Goal: Information Seeking & Learning: Learn about a topic

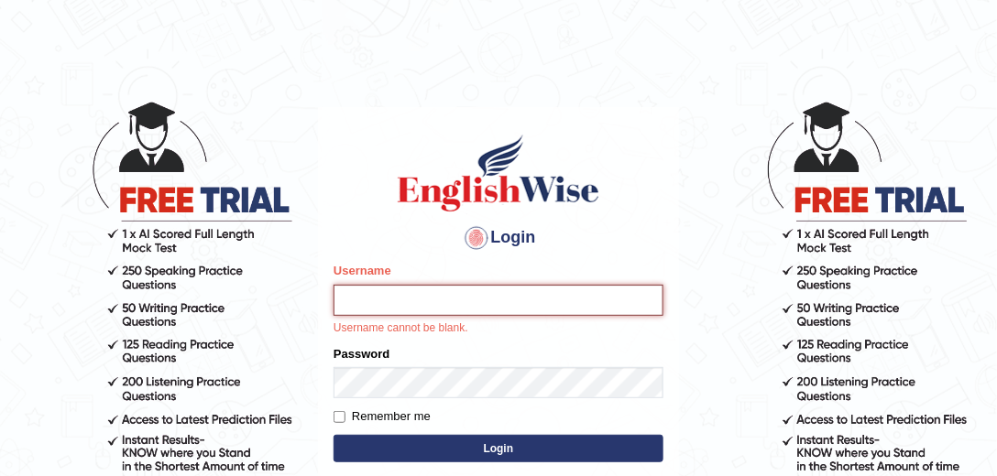
type input "mohand_parramatta"
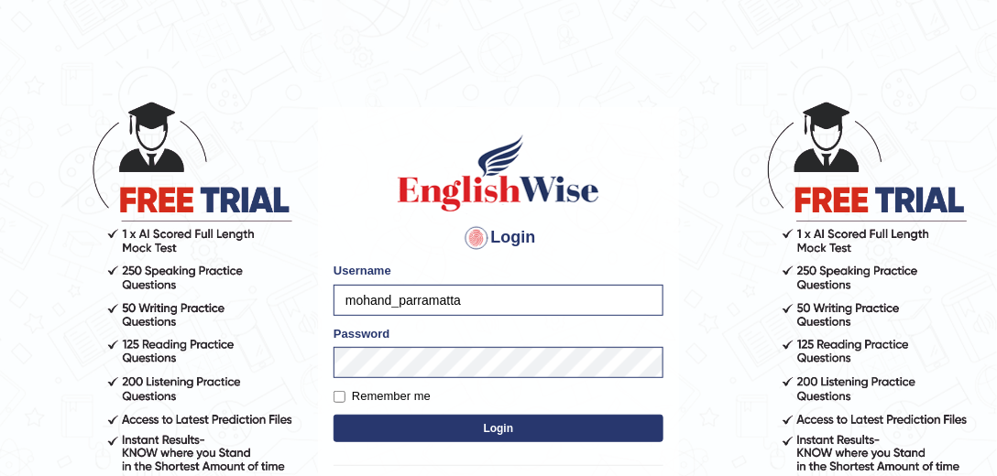
click at [452, 418] on button "Login" at bounding box center [498, 428] width 330 height 27
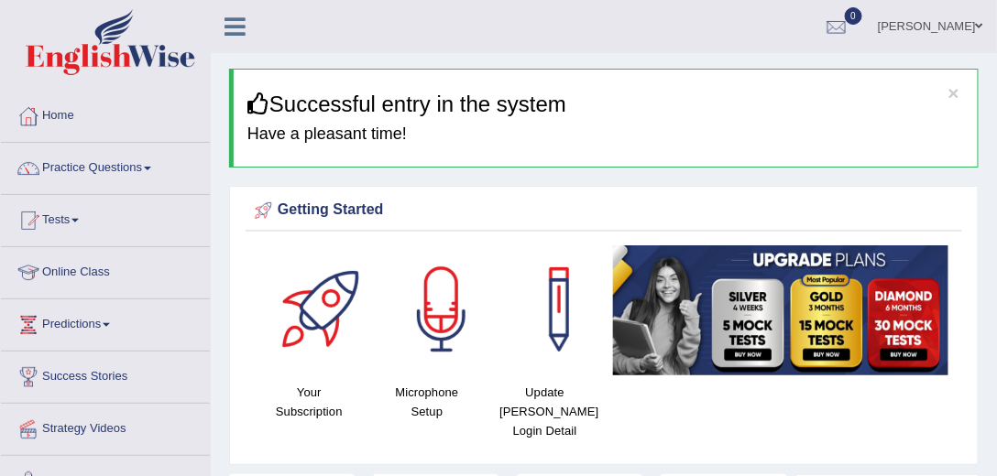
click at [452, 418] on h4 "Microphone Setup" at bounding box center [427, 402] width 100 height 38
drag, startPoint x: 239, startPoint y: 227, endPoint x: 235, endPoint y: 183, distance: 44.1
drag, startPoint x: 222, startPoint y: 172, endPoint x: 247, endPoint y: -33, distance: 206.8
drag, startPoint x: 204, startPoint y: 178, endPoint x: 216, endPoint y: 328, distance: 150.7
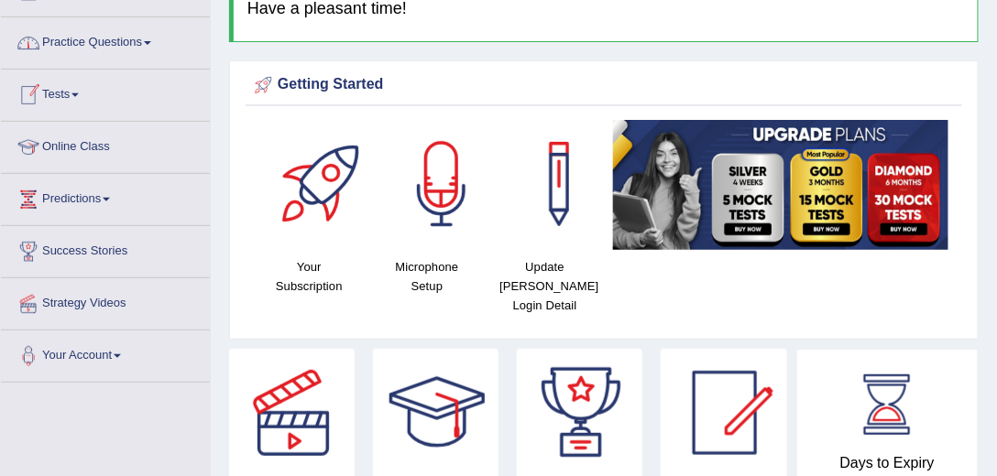
drag, startPoint x: 219, startPoint y: 298, endPoint x: 210, endPoint y: 403, distance: 105.7
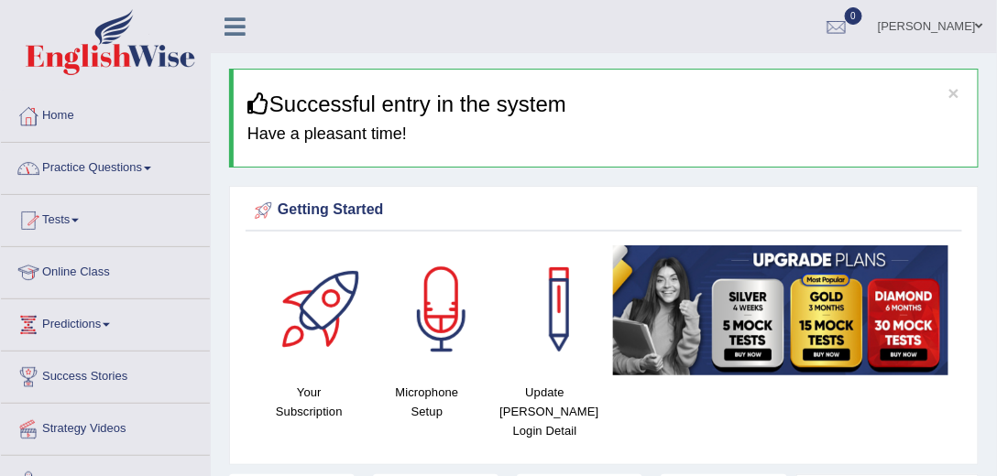
click at [147, 166] on link "Practice Questions" at bounding box center [105, 166] width 209 height 46
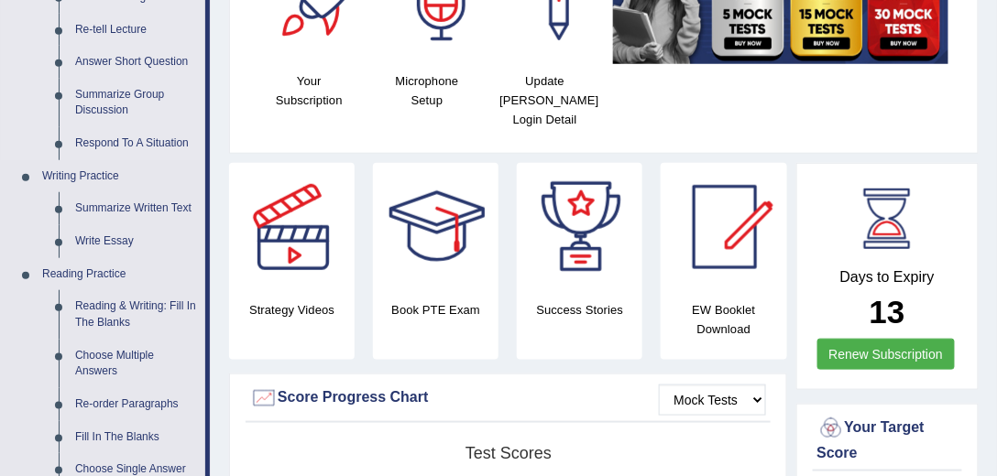
scroll to position [366, 0]
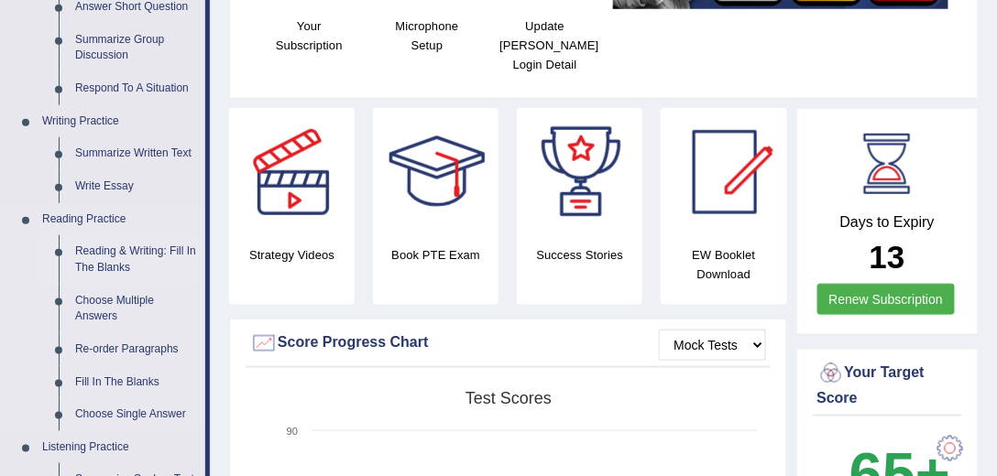
click at [165, 255] on link "Reading & Writing: Fill In The Blanks" at bounding box center [136, 259] width 138 height 49
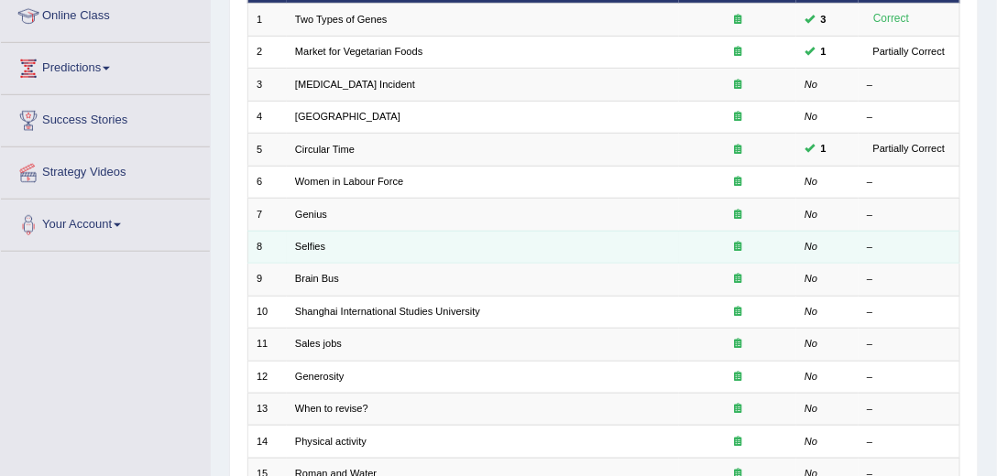
scroll to position [261, 0]
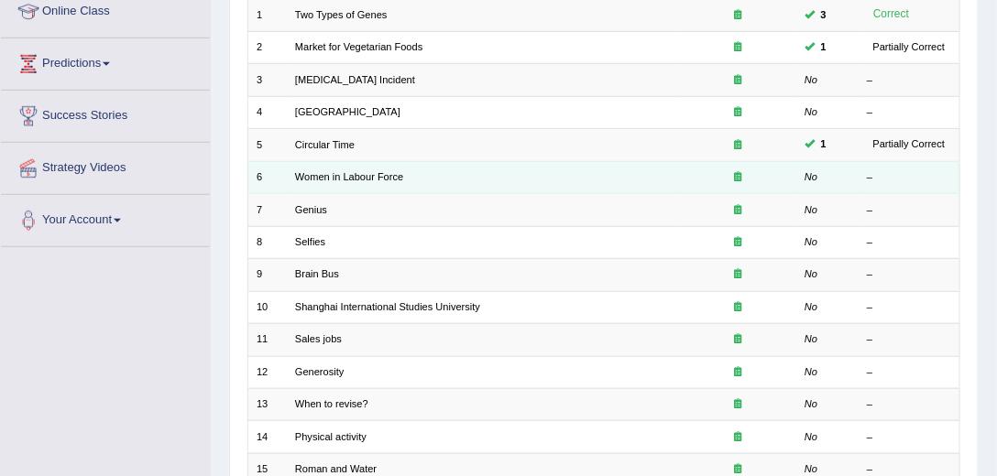
click at [681, 170] on td at bounding box center [737, 177] width 117 height 32
click at [374, 171] on link "Women in Labour Force" at bounding box center [349, 176] width 108 height 11
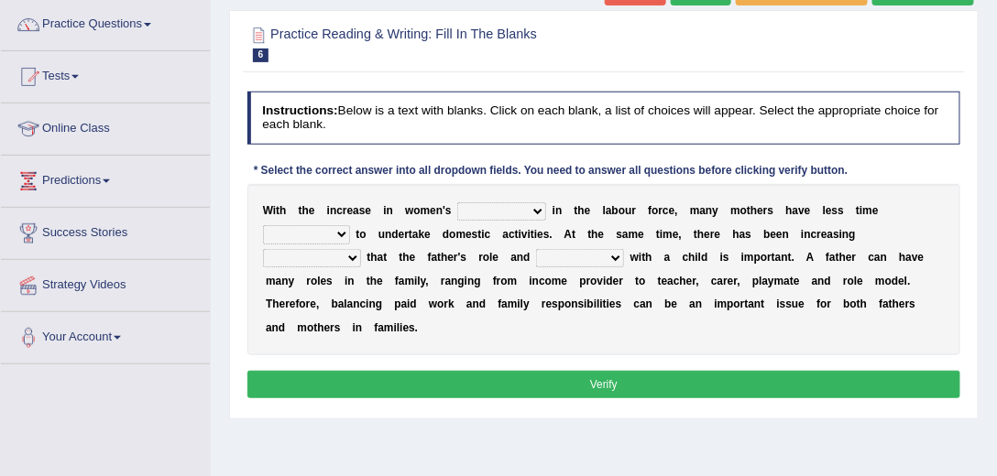
scroll to position [157, 0]
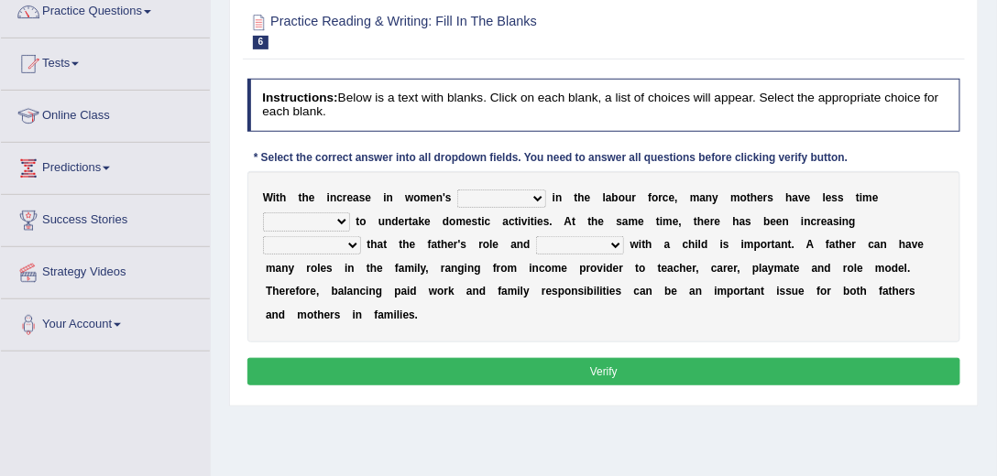
click at [515, 198] on select "attendance substitution participation definition" at bounding box center [501, 199] width 89 height 18
select select "participation"
click at [457, 190] on select "attendance substitution participation definition" at bounding box center [501, 199] width 89 height 18
click at [323, 213] on select "available related consumable useful" at bounding box center [306, 221] width 87 height 18
select select "available"
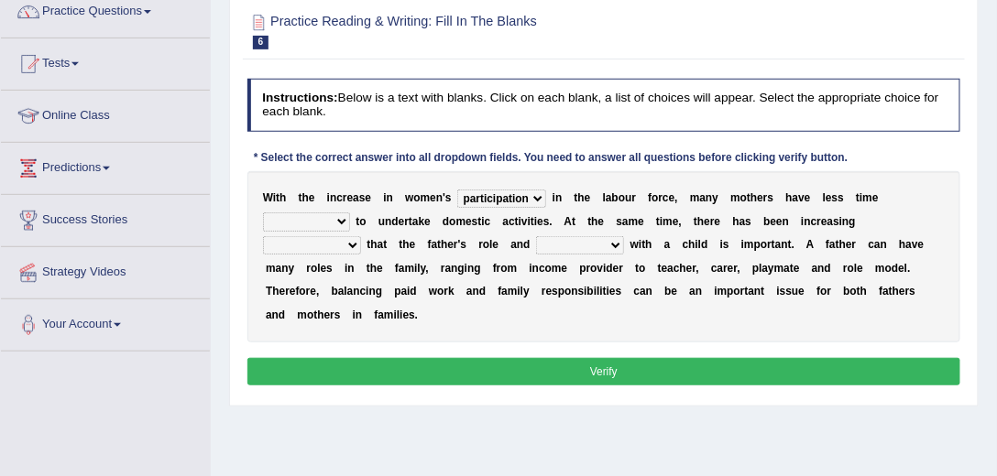
click at [263, 212] on select "available related consumable useful" at bounding box center [306, 221] width 87 height 18
click at [290, 240] on select "recognition discrimination resolution recreation" at bounding box center [312, 245] width 98 height 18
select select "recognition"
click at [263, 236] on select "recognition discrimination resolution recreation" at bounding box center [312, 245] width 98 height 18
click at [553, 240] on select "scholarship realtionship worship employment" at bounding box center [580, 245] width 88 height 18
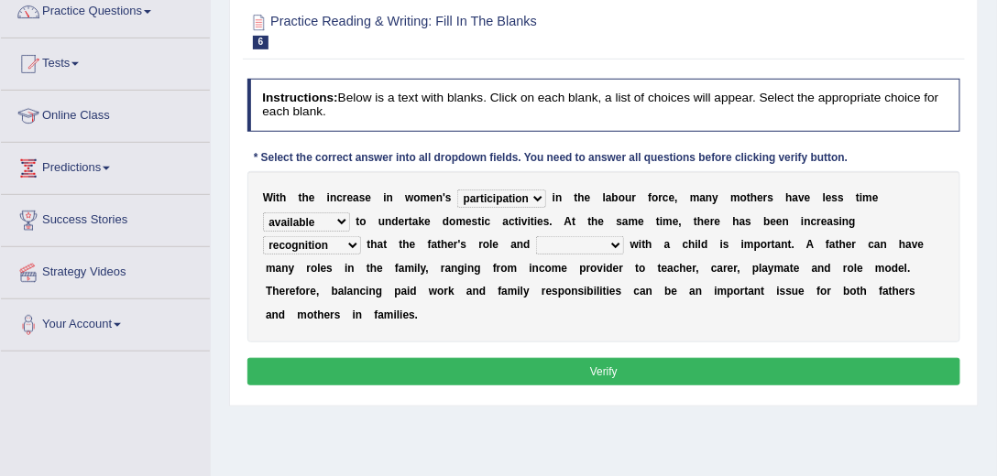
select select "realtionship"
click at [536, 236] on select "scholarship realtionship worship employment" at bounding box center [580, 245] width 88 height 18
click at [540, 364] on button "Verify" at bounding box center [604, 371] width 714 height 27
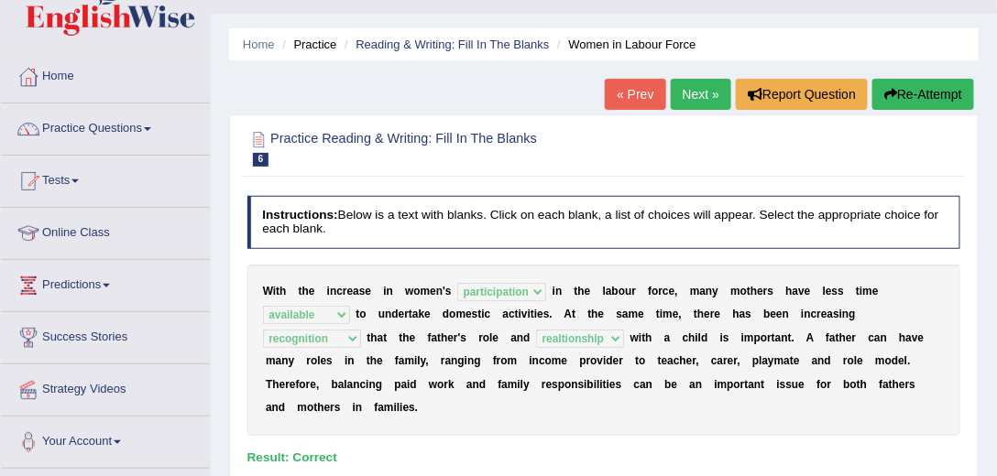
scroll to position [0, 0]
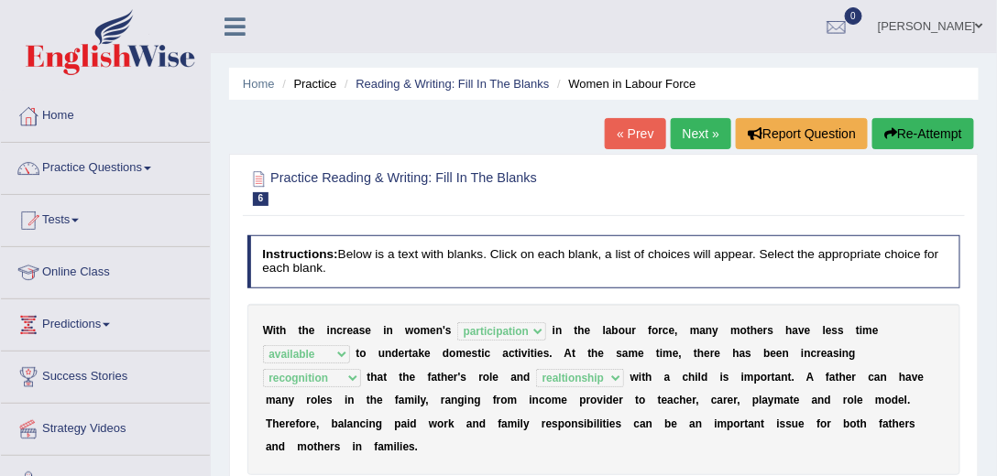
click at [701, 140] on link "Next »" at bounding box center [700, 133] width 60 height 31
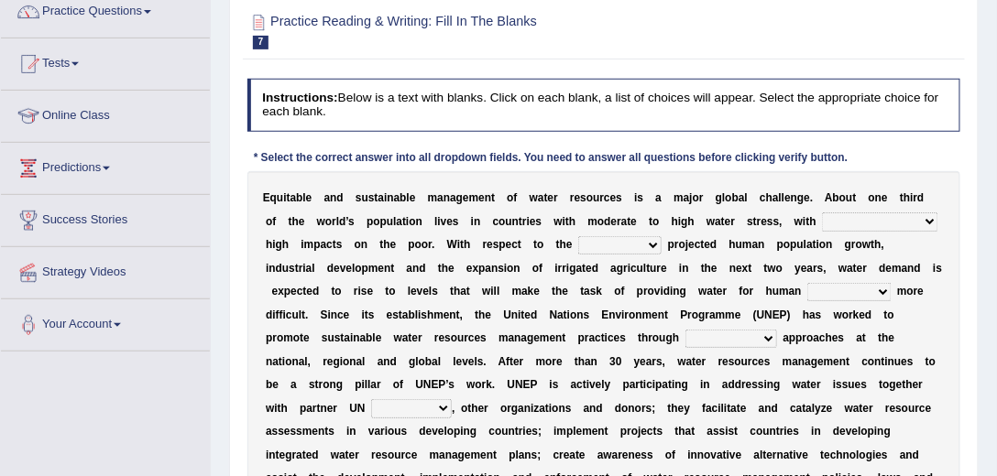
scroll to position [209, 0]
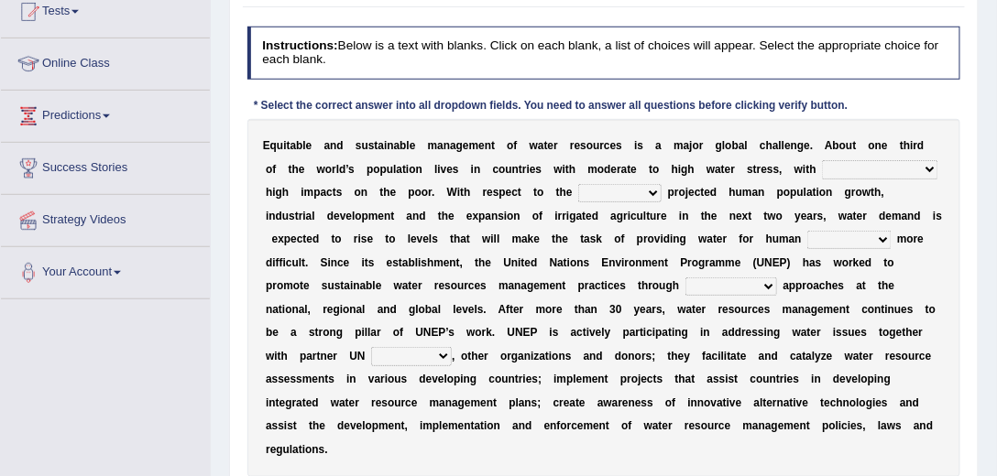
click at [837, 165] on select "proportionately disproportionaley largely evenly" at bounding box center [879, 169] width 115 height 18
select select "evenly"
click at [822, 160] on select "proportionately disproportionaley largely evenly" at bounding box center [879, 169] width 115 height 18
click at [633, 189] on select "substitute reactionary sustenance current" at bounding box center [619, 193] width 83 height 18
click at [539, 207] on div "E q u i t a b l e a n d s u s t a i n a b l e m a n a g e m e n t o f w a t e r…" at bounding box center [604, 298] width 714 height 358
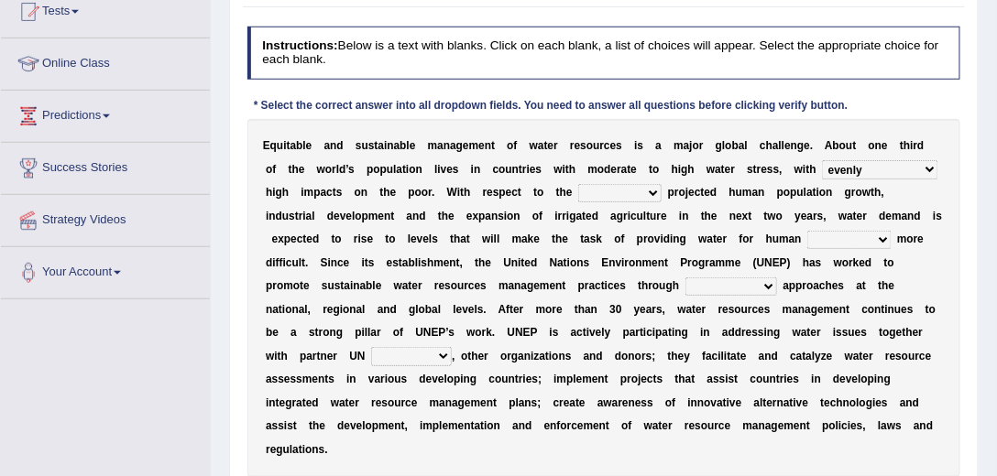
click at [531, 220] on div "E q u i t a b l e a n d s u s t a i n a b l e m a n a g e m e n t o f w a t e r…" at bounding box center [604, 298] width 714 height 358
click at [585, 213] on b "e" at bounding box center [588, 216] width 6 height 13
click at [866, 166] on select "proportionately disproportionaley largely evenly" at bounding box center [879, 169] width 115 height 18
click at [628, 193] on select "substitute reactionary sustenance current" at bounding box center [619, 193] width 83 height 18
select select "current"
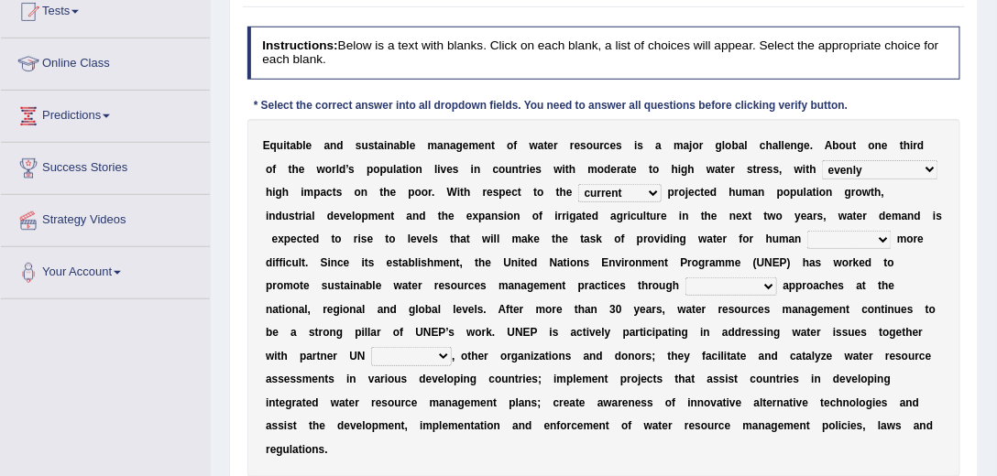
click at [578, 184] on select "substitute reactionary sustenance current" at bounding box center [619, 193] width 83 height 18
click at [807, 236] on select "sustenance substitute substance sustainable" at bounding box center [848, 240] width 83 height 18
select select "sustenance"
click at [807, 231] on select "sustenance substitute substance sustainable" at bounding box center [848, 240] width 83 height 18
click at [685, 294] on select "opration cooperating collaborative collaborating" at bounding box center [731, 287] width 92 height 18
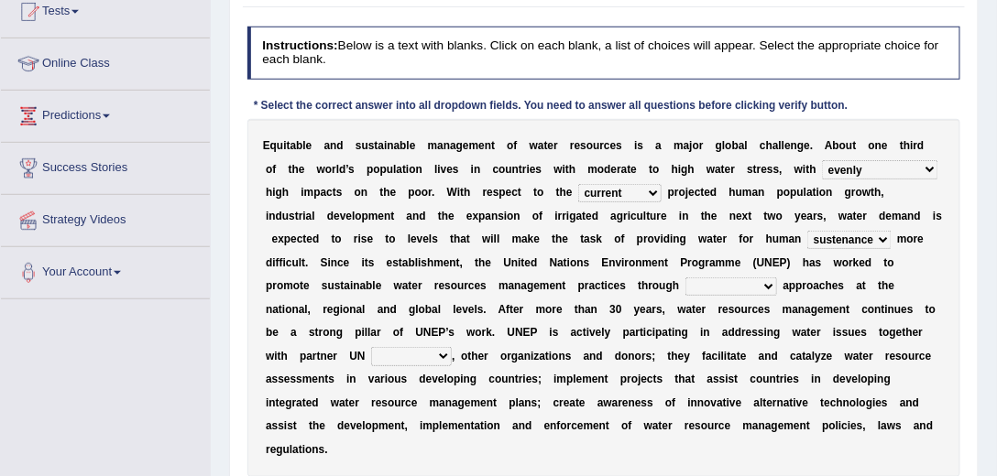
click at [561, 295] on div "E q u i t a b l e a n d s u s t a i n a b l e m a n a g e m e n t o f w a t e r…" at bounding box center [604, 298] width 714 height 358
click at [376, 353] on select "sectors agencies factors segements" at bounding box center [411, 356] width 81 height 18
click at [855, 160] on select "proportionately disproportionaley largely evenly" at bounding box center [879, 169] width 115 height 18
select select "proportionately"
click at [822, 160] on select "proportionately disproportionaley largely evenly" at bounding box center [879, 169] width 115 height 18
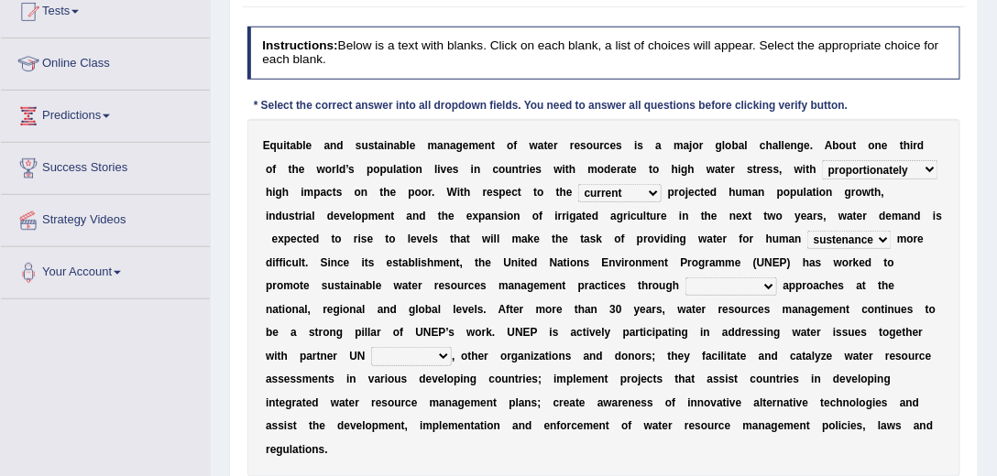
drag, startPoint x: 279, startPoint y: 284, endPoint x: 665, endPoint y: 278, distance: 385.6
click at [651, 281] on div "E q u i t a b l e a n d s u s t a i n a b l e m a n a g e m e n t o f w a t e r…" at bounding box center [604, 298] width 714 height 358
click at [685, 285] on select "opration cooperating collaborative collaborating" at bounding box center [731, 287] width 92 height 18
click at [685, 278] on select "opration cooperating collaborative collaborating" at bounding box center [731, 287] width 92 height 18
click at [701, 290] on select "opration cooperating collaborative collaborating" at bounding box center [731, 287] width 92 height 18
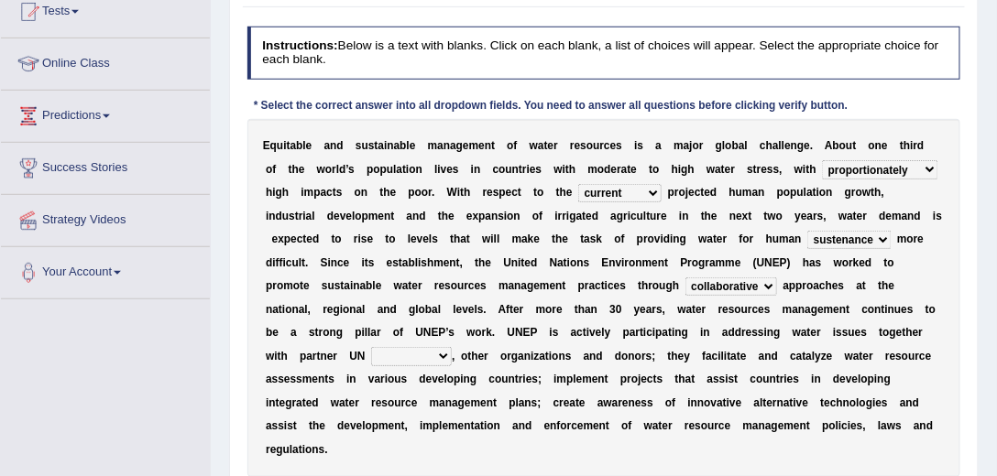
select select "collaborating"
click at [685, 278] on select "opration cooperating collaborative collaborating" at bounding box center [731, 287] width 92 height 18
click at [378, 353] on select "sectors agencies factors segements" at bounding box center [411, 356] width 81 height 18
select select "agencies"
click at [371, 347] on select "sectors agencies factors segements" at bounding box center [411, 356] width 81 height 18
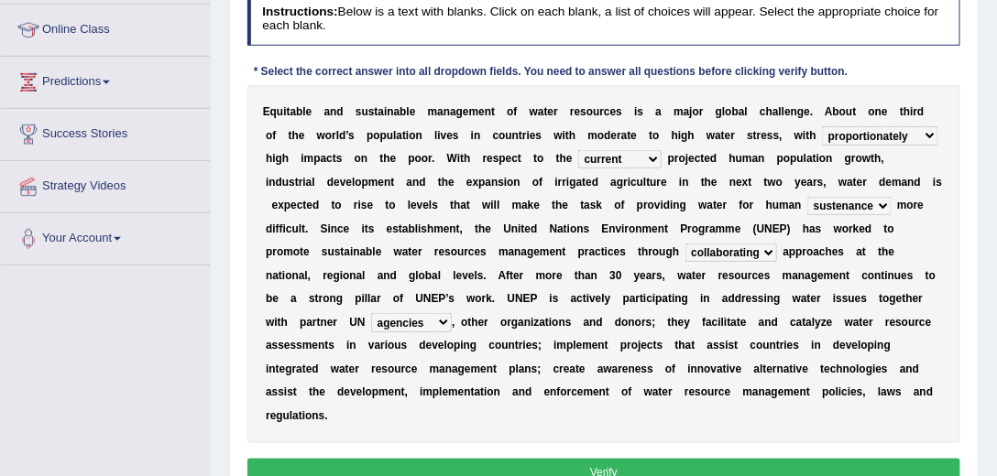
scroll to position [261, 0]
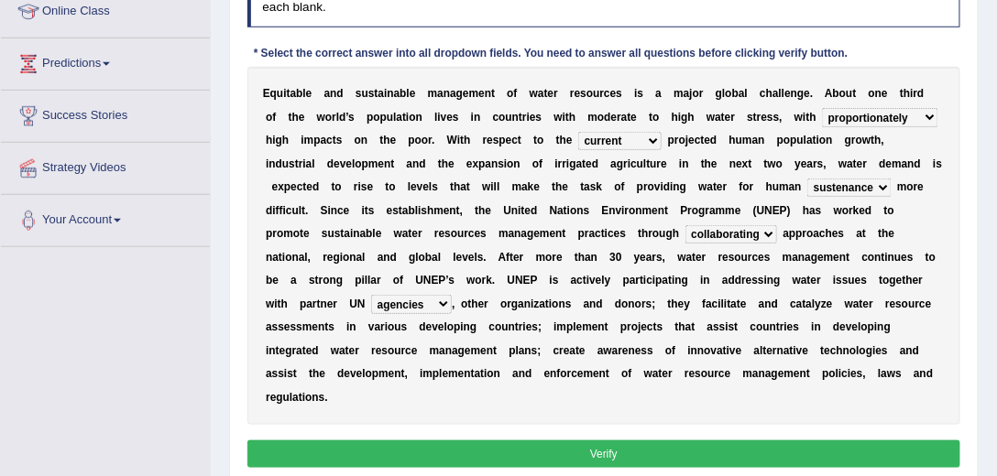
click at [517, 460] on button "Verify" at bounding box center [604, 454] width 714 height 27
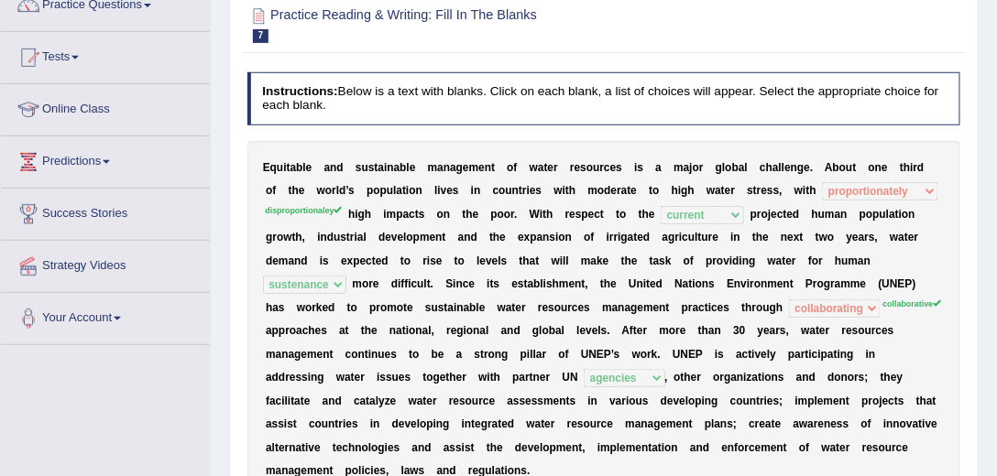
scroll to position [157, 0]
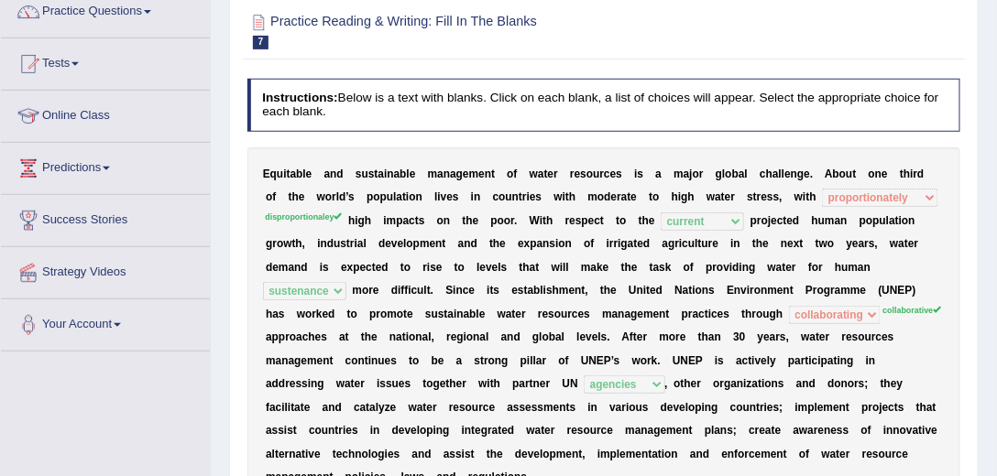
drag, startPoint x: 494, startPoint y: 383, endPoint x: 540, endPoint y: 392, distance: 47.6
click at [556, 383] on b at bounding box center [559, 383] width 6 height 13
click at [883, 311] on sup "collaborative" at bounding box center [912, 310] width 59 height 9
click at [883, 309] on sup "collaborative" at bounding box center [912, 310] width 59 height 9
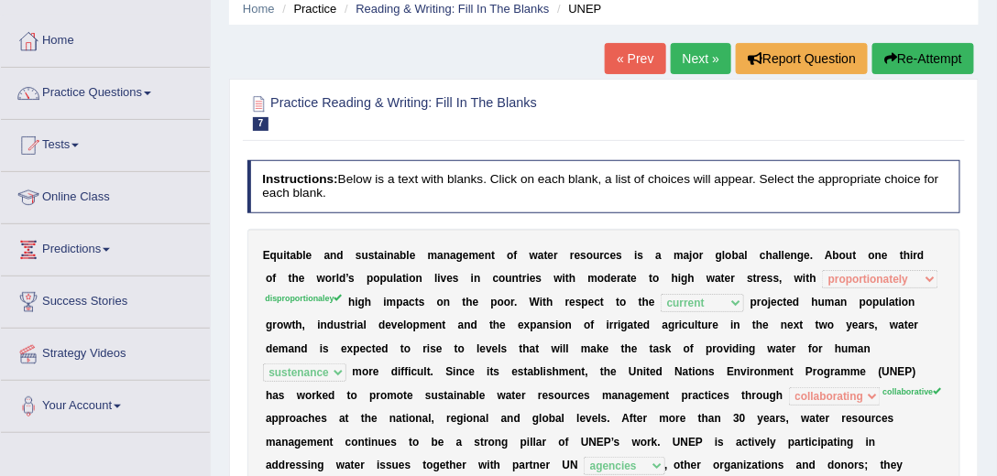
scroll to position [52, 0]
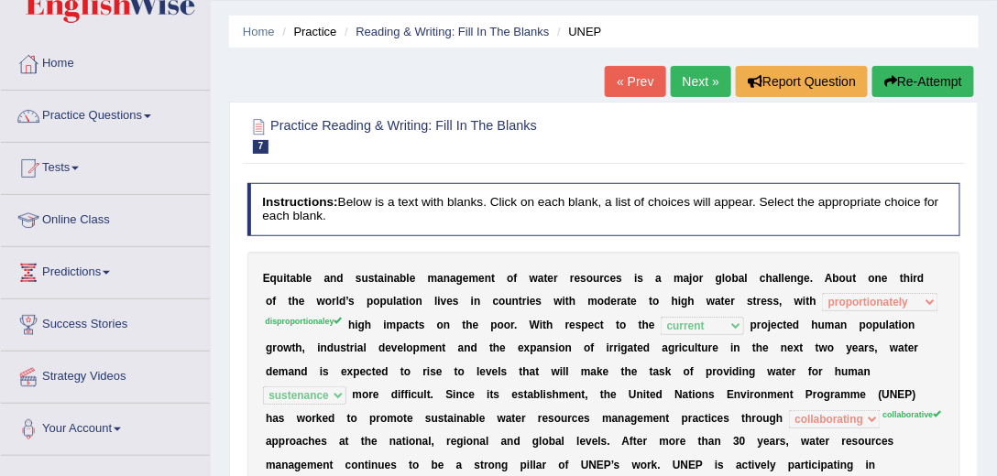
click at [691, 75] on link "Next »" at bounding box center [700, 81] width 60 height 31
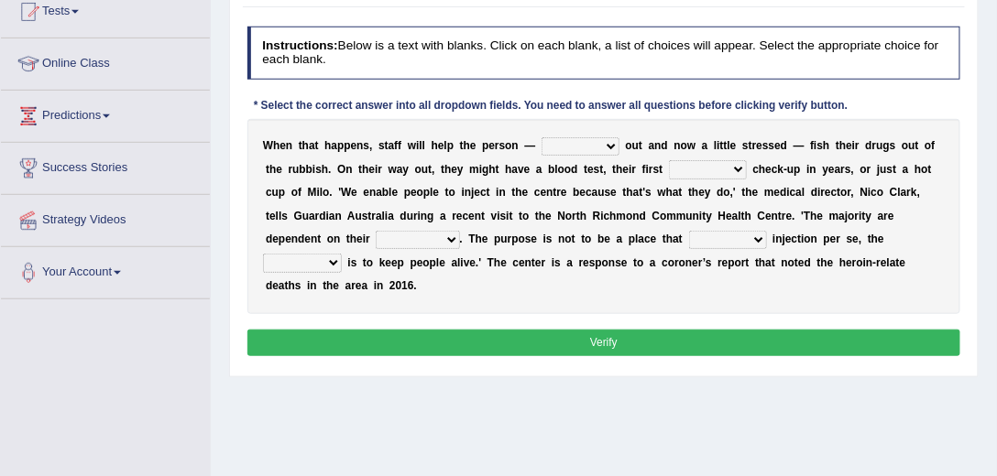
scroll to position [209, 0]
click at [568, 147] on select "stunned strung strong stung" at bounding box center [580, 146] width 78 height 18
click at [469, 177] on div "W h e n t h a t h a p p e n s , s t a f f w i l l h e l p t h e p e r s o n — s…" at bounding box center [604, 216] width 714 height 195
click at [693, 173] on select "academic dental relative indirect" at bounding box center [708, 169] width 78 height 18
select select "dental"
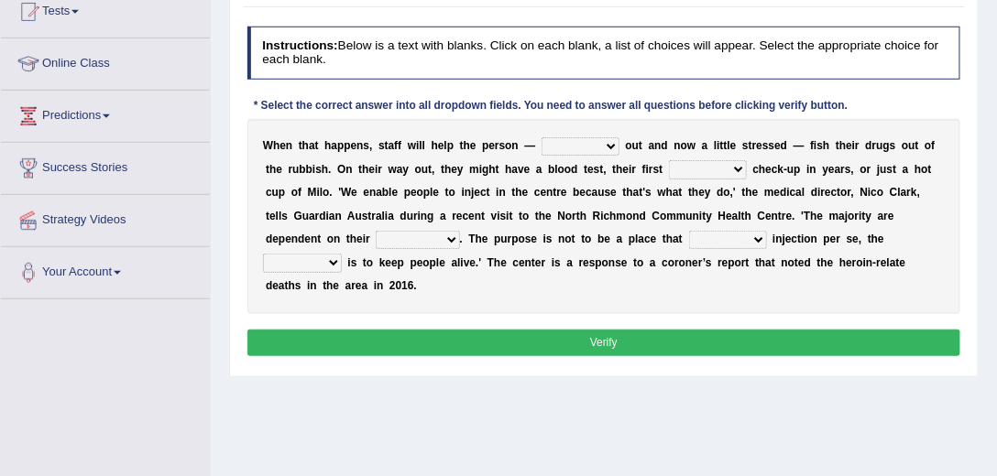
click at [669, 160] on select "academic dental relative indirect" at bounding box center [708, 169] width 78 height 18
click at [405, 234] on select "incomes concerns substances minds" at bounding box center [417, 240] width 83 height 18
click at [564, 140] on select "stunned strung strong stung" at bounding box center [580, 146] width 78 height 18
select select "strung"
click at [541, 137] on select "stunned strung strong stung" at bounding box center [580, 146] width 78 height 18
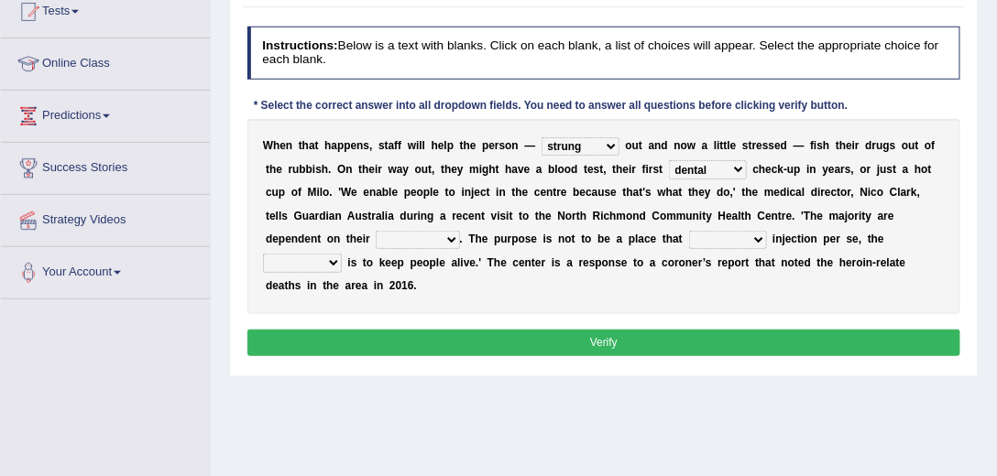
click at [693, 234] on select "patronizes disallows funds facilitates" at bounding box center [728, 240] width 78 height 18
click at [433, 235] on select "incomes concerns substances minds" at bounding box center [417, 240] width 83 height 18
click at [714, 239] on select "patronizes disallows funds facilitates" at bounding box center [728, 240] width 78 height 18
select select "patronizes"
click at [689, 231] on select "patronizes disallows funds facilitates" at bounding box center [728, 240] width 78 height 18
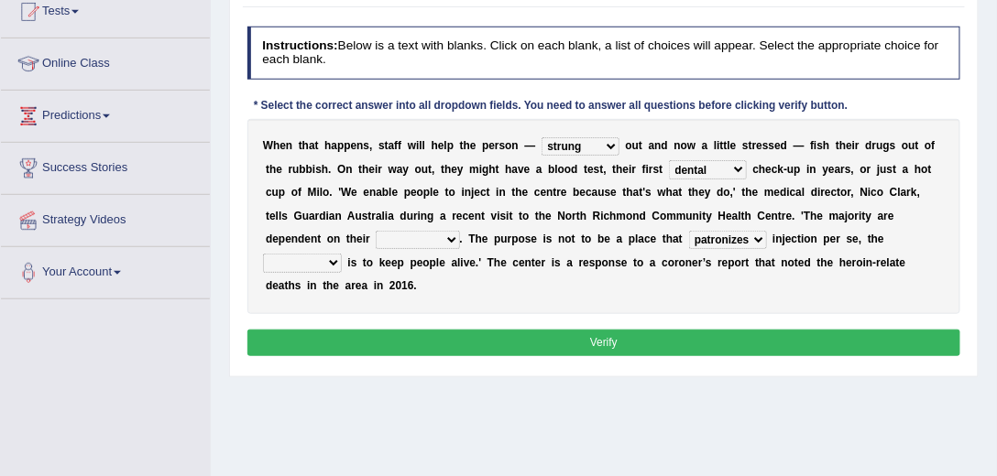
click at [403, 242] on select "incomes concerns substances minds" at bounding box center [417, 240] width 83 height 18
select select "concerns"
click at [376, 231] on select "incomes concerns substances minds" at bounding box center [417, 240] width 83 height 18
click at [328, 258] on select "reciprocity risk effect purpose" at bounding box center [302, 263] width 79 height 18
select select "purpose"
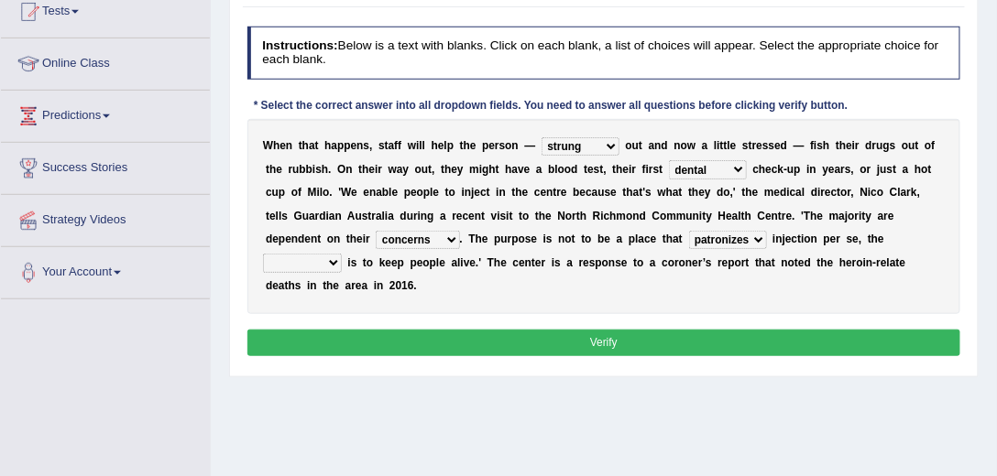
click at [263, 254] on select "reciprocity risk effect purpose" at bounding box center [302, 263] width 79 height 18
click at [335, 334] on button "Verify" at bounding box center [604, 343] width 714 height 27
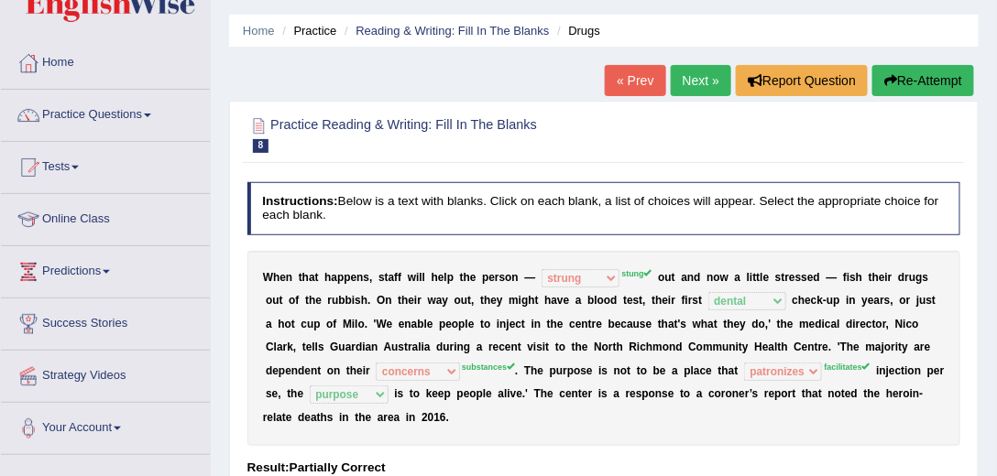
scroll to position [52, 0]
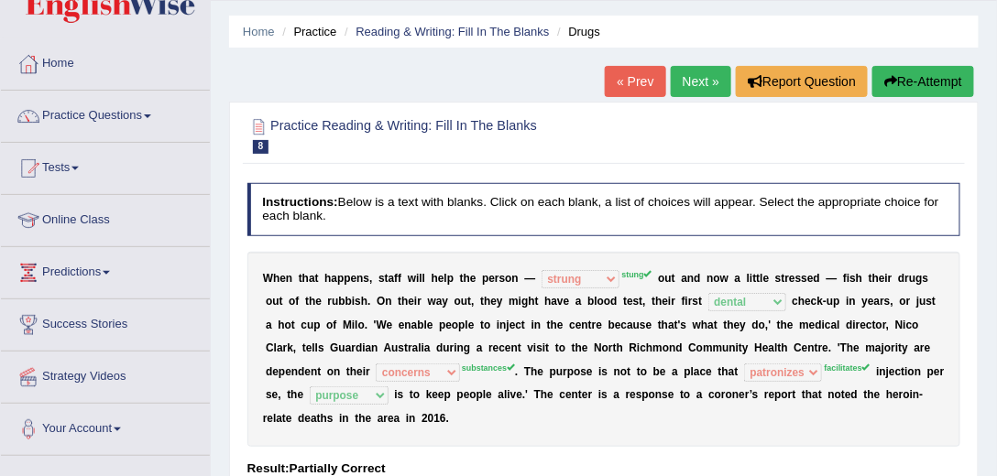
click at [696, 74] on link "Next »" at bounding box center [700, 81] width 60 height 31
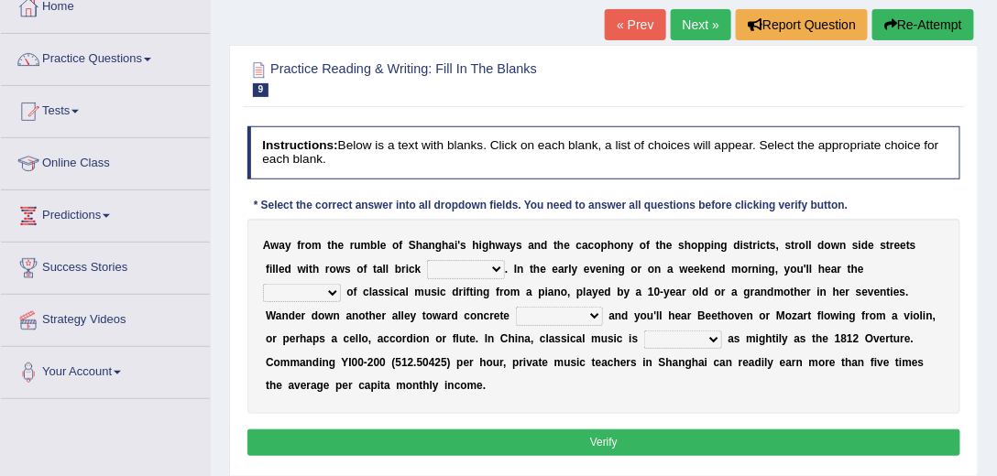
scroll to position [209, 0]
